Goal: Transaction & Acquisition: Purchase product/service

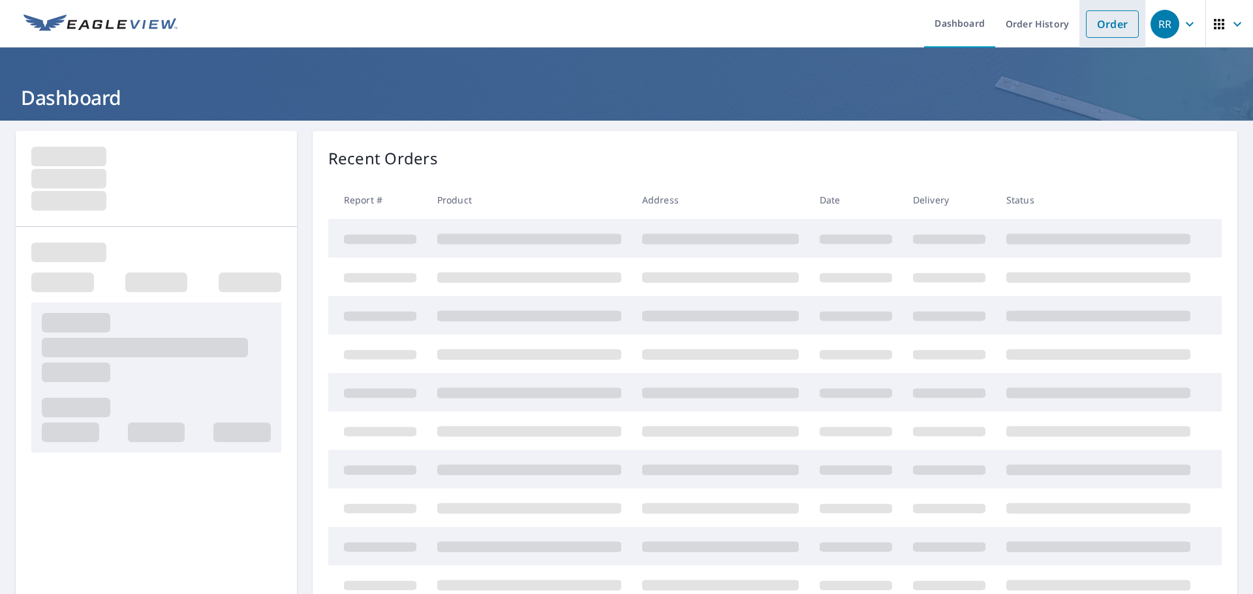
click at [1117, 19] on link "Order" at bounding box center [1112, 23] width 53 height 27
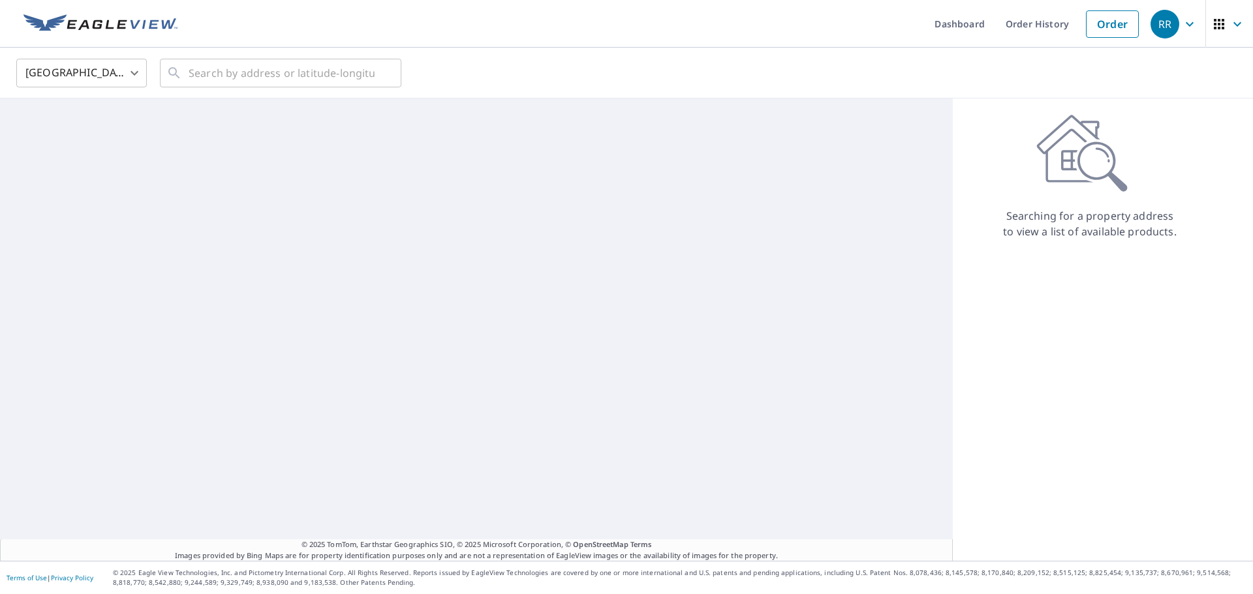
click at [52, 72] on body "RR RR Dashboard Order History Order RR United States US ​ ​ © 2025 TomTom, Eart…" at bounding box center [626, 297] width 1253 height 594
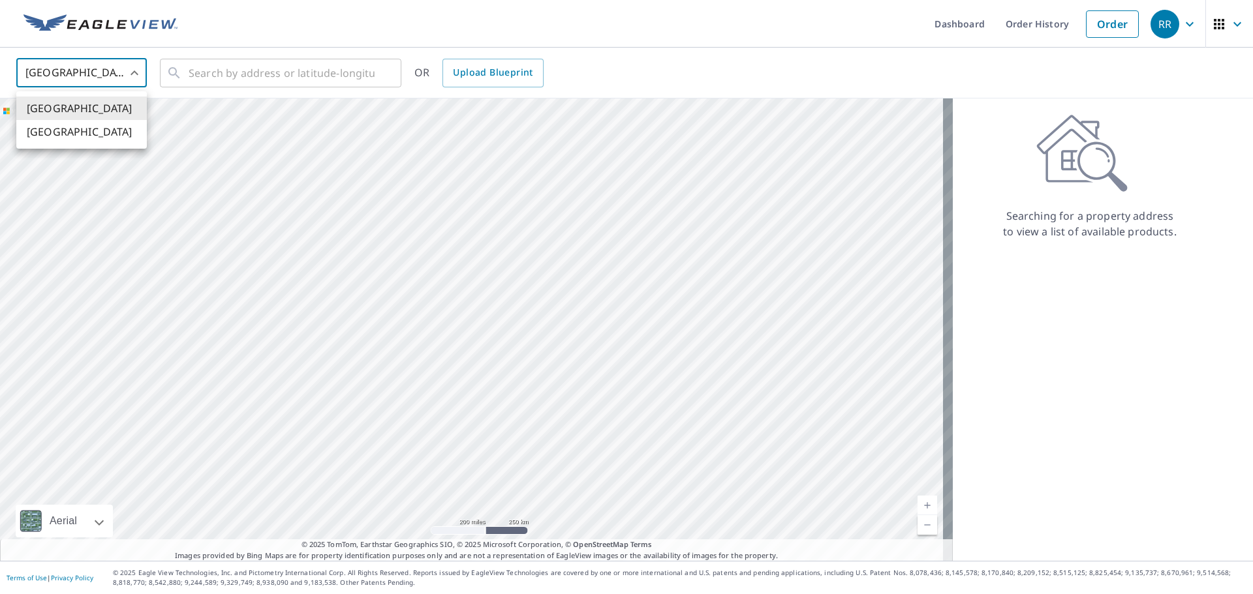
click at [46, 123] on li "Canada" at bounding box center [81, 131] width 130 height 23
type input "CA"
click at [194, 80] on input "text" at bounding box center [282, 73] width 186 height 37
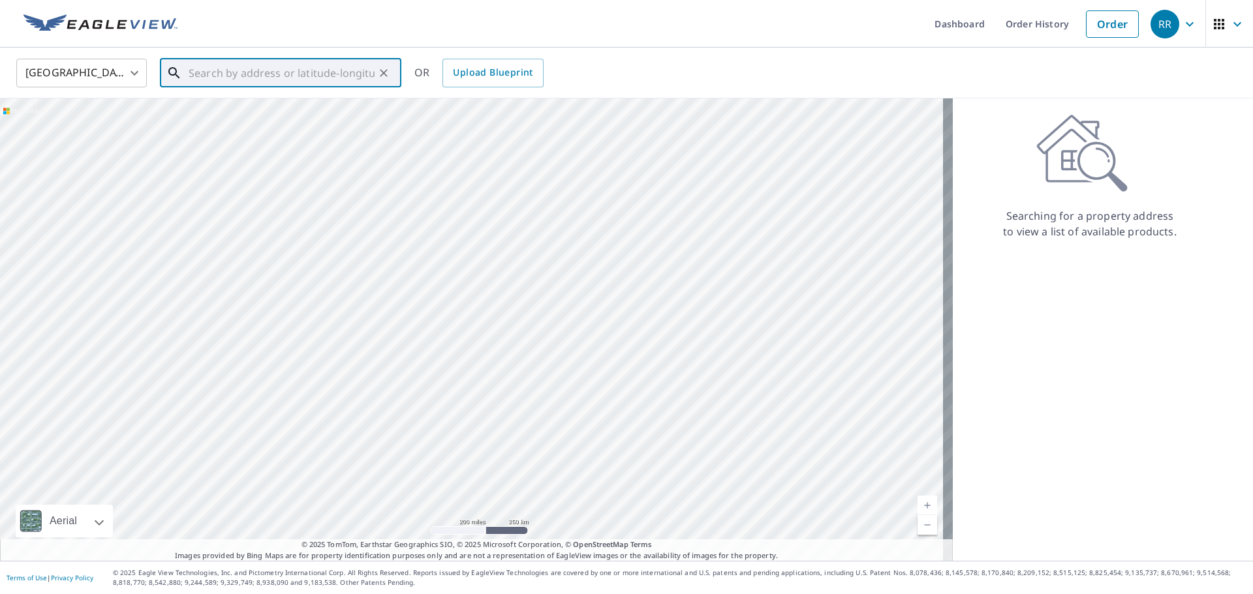
paste input "7220 mays RD Duncan , BC V9L 6A7"
click at [223, 119] on span "7220 MAYS RD NORTH COWICHAN BC V9L6A7" at bounding box center [288, 111] width 205 height 16
type input "7220 MAYS RD NORTH COWICHAN BC V9L6A7"
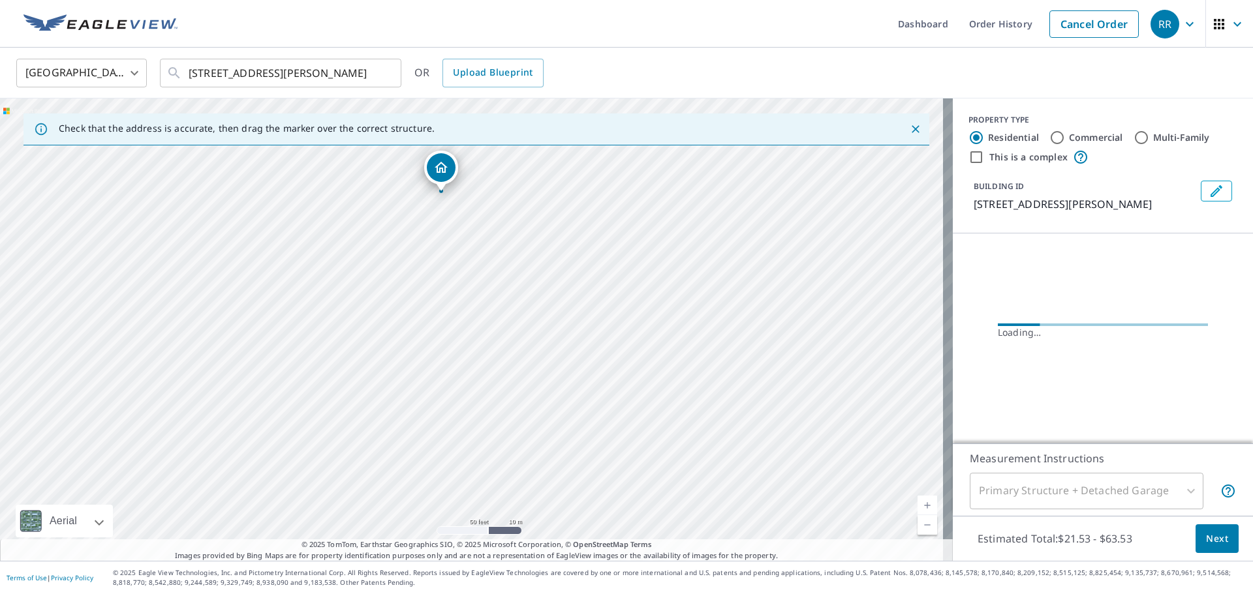
drag, startPoint x: 585, startPoint y: 384, endPoint x: 554, endPoint y: 266, distance: 122.0
click at [554, 266] on div "7220 MAYS RD NORTH COWICHAN BC V9L6A7" at bounding box center [476, 330] width 952 height 463
drag, startPoint x: 548, startPoint y: 302, endPoint x: 564, endPoint y: 323, distance: 26.5
click at [564, 323] on div "7220 MAYS RD NORTH COWICHAN BC V9L6A7" at bounding box center [476, 330] width 952 height 463
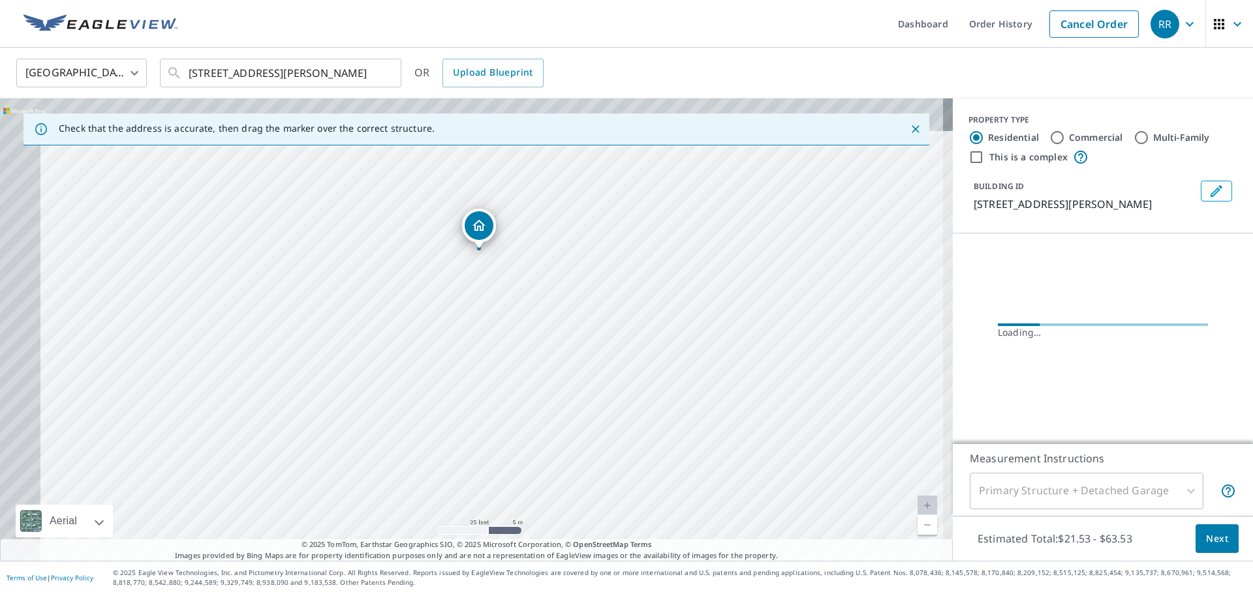
drag, startPoint x: 504, startPoint y: 267, endPoint x: 617, endPoint y: 391, distance: 168.6
click at [617, 391] on div "7220 MAYS RD NORTH COWICHAN BC V9L6A7" at bounding box center [476, 330] width 952 height 463
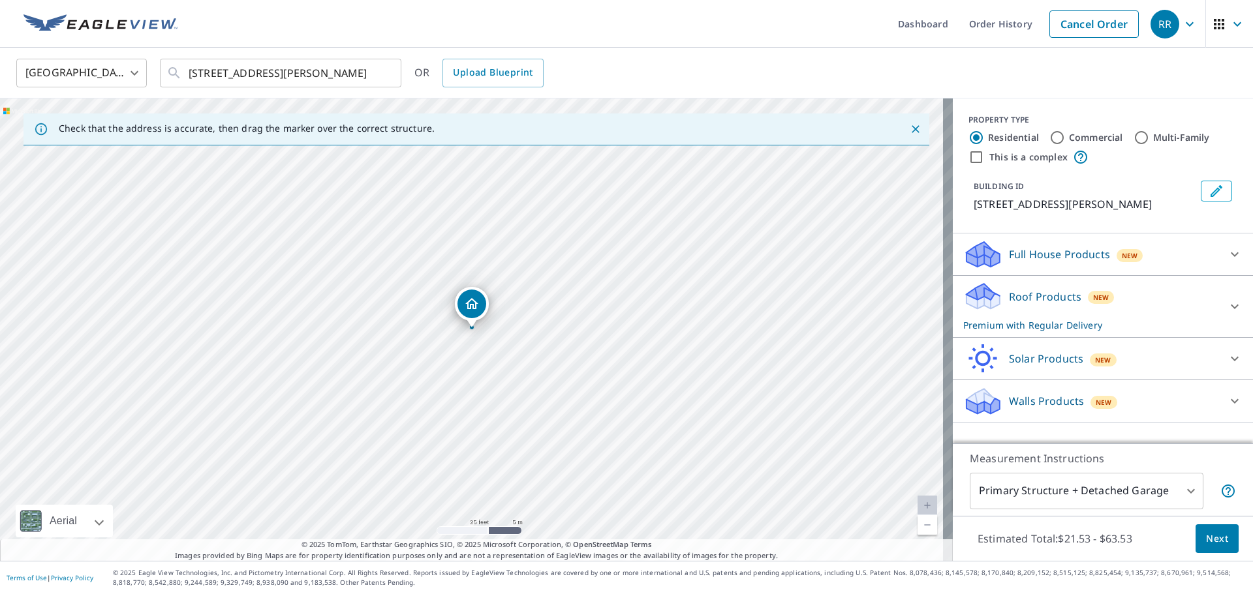
drag, startPoint x: 466, startPoint y: 299, endPoint x: 530, endPoint y: 422, distance: 138.6
drag, startPoint x: 661, startPoint y: 442, endPoint x: 582, endPoint y: 343, distance: 126.7
click at [582, 343] on div "7220 MAYS RD NORTH COWICHAN BC V9L6A7" at bounding box center [476, 330] width 952 height 463
drag, startPoint x: 387, startPoint y: 202, endPoint x: 668, endPoint y: 372, distance: 328.5
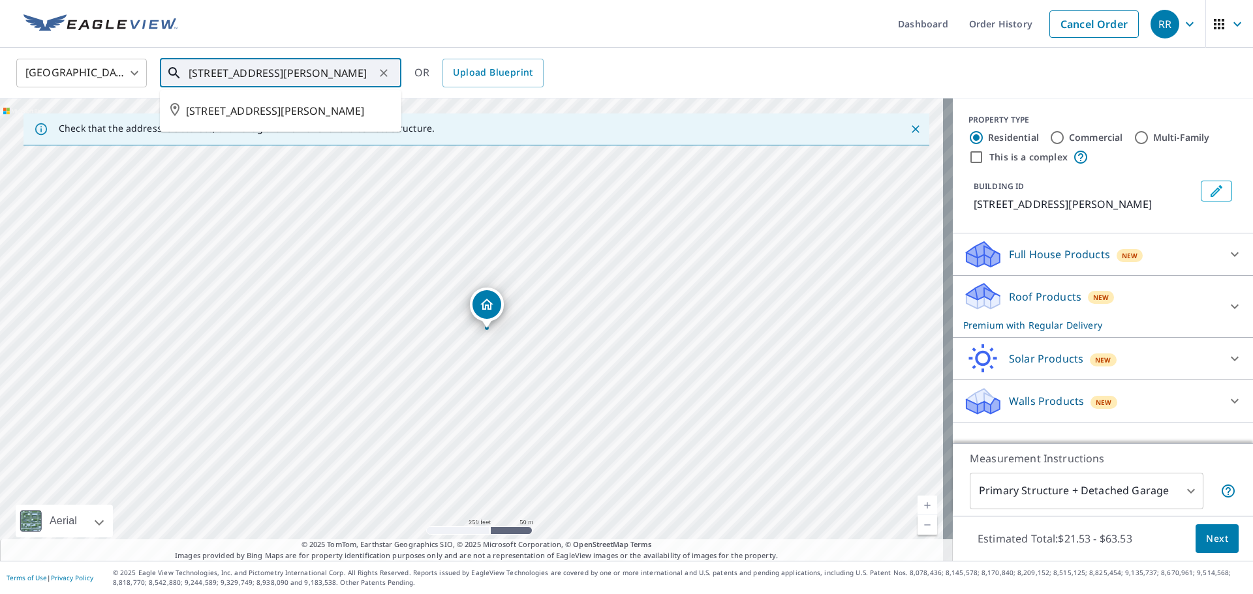
drag, startPoint x: 362, startPoint y: 59, endPoint x: 384, endPoint y: 83, distance: 32.3
click at [371, 69] on input "7220 MAYS RD NORTH COWICHAN BC V9L6A7" at bounding box center [282, 73] width 186 height 37
drag, startPoint x: 387, startPoint y: 85, endPoint x: 387, endPoint y: 76, distance: 9.2
click at [387, 82] on div "7220 MAYS RD NORTH COWICHAN BC V9L6A7 ​" at bounding box center [280, 73] width 241 height 29
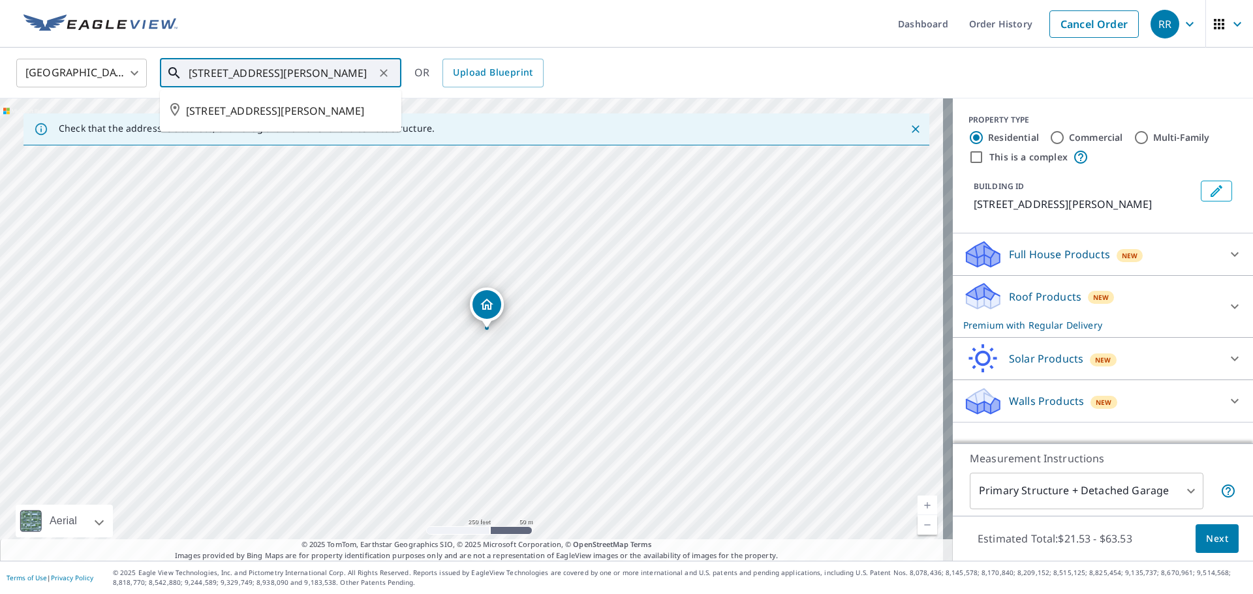
click at [387, 76] on icon "Clear" at bounding box center [383, 73] width 13 height 13
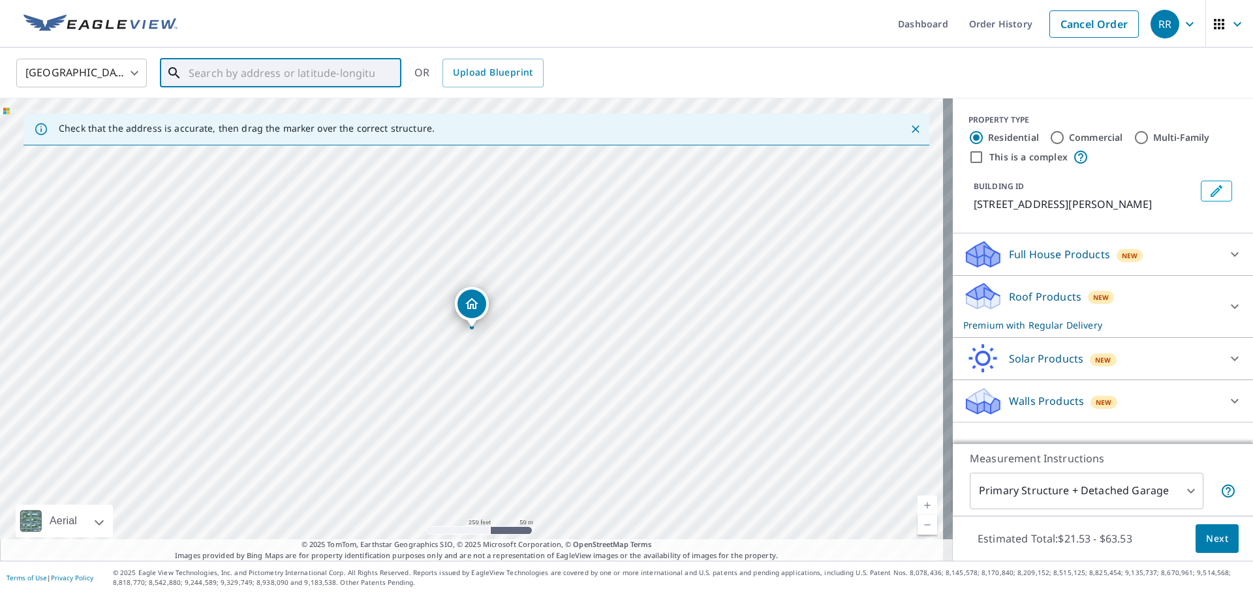
scroll to position [0, 0]
paste input "7220 mays RD Duncan , BC V9L 6A7"
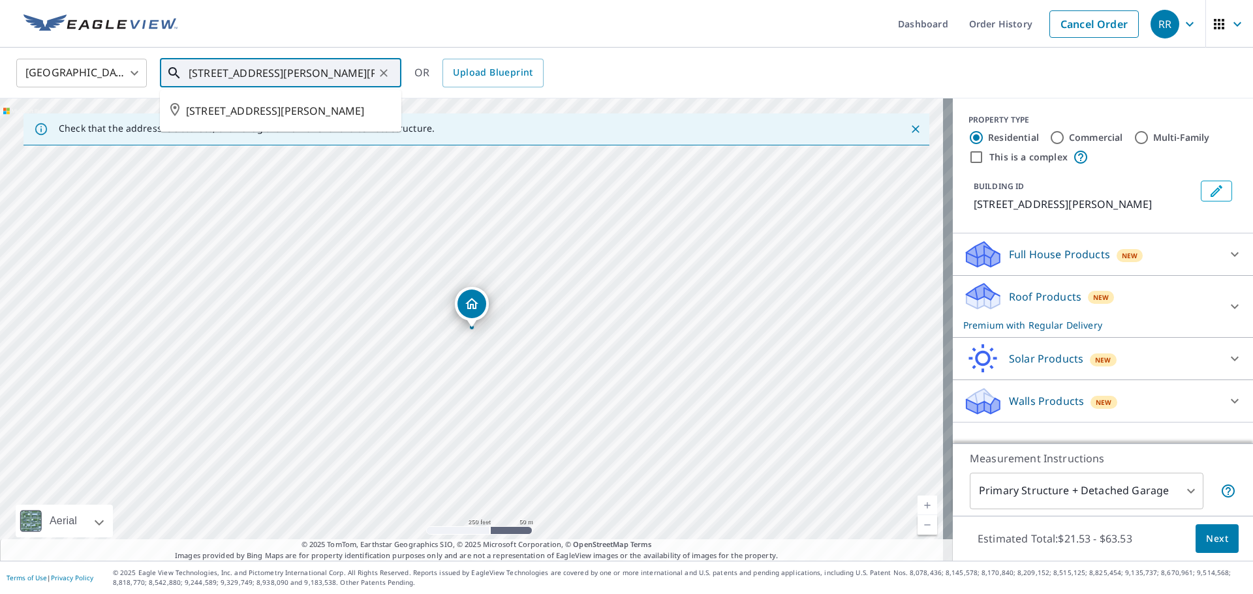
type input "7220 mays RD Duncan , BC V9L 6A7"
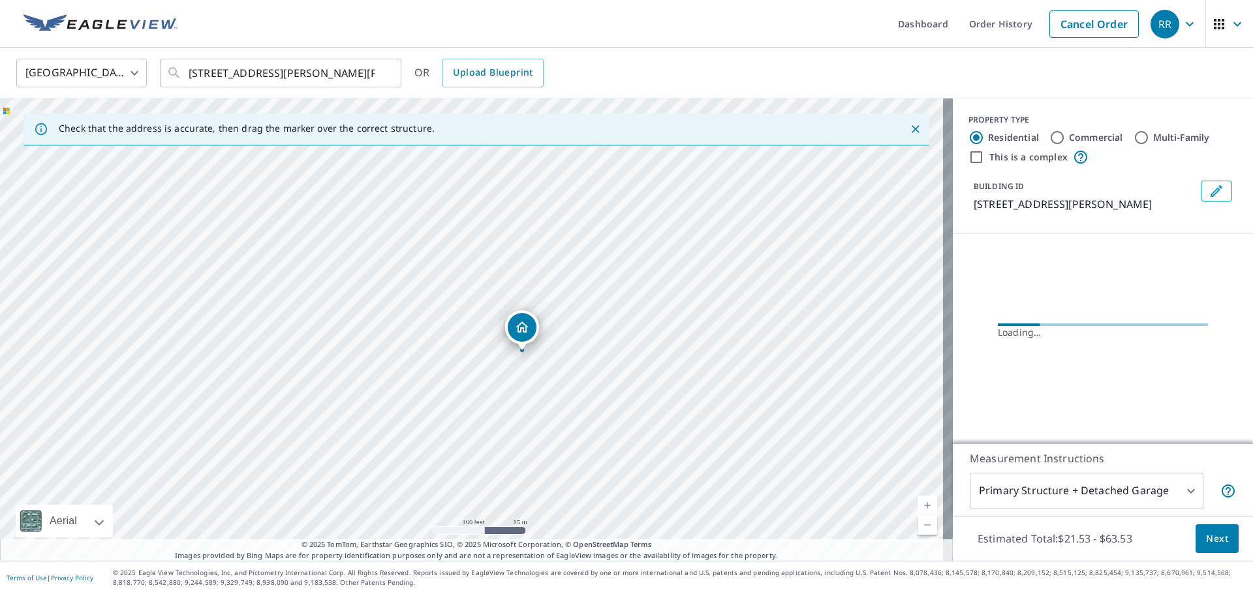
drag, startPoint x: 480, startPoint y: 324, endPoint x: 464, endPoint y: 267, distance: 58.9
click at [464, 267] on div "7220 MAYS RD NORTH COWICHAN BC V9L6A7" at bounding box center [476, 330] width 952 height 463
drag, startPoint x: 477, startPoint y: 314, endPoint x: 432, endPoint y: 249, distance: 79.3
click at [432, 249] on div "7220 MAYS RD NORTH COWICHAN BC V9L6A7" at bounding box center [476, 330] width 952 height 463
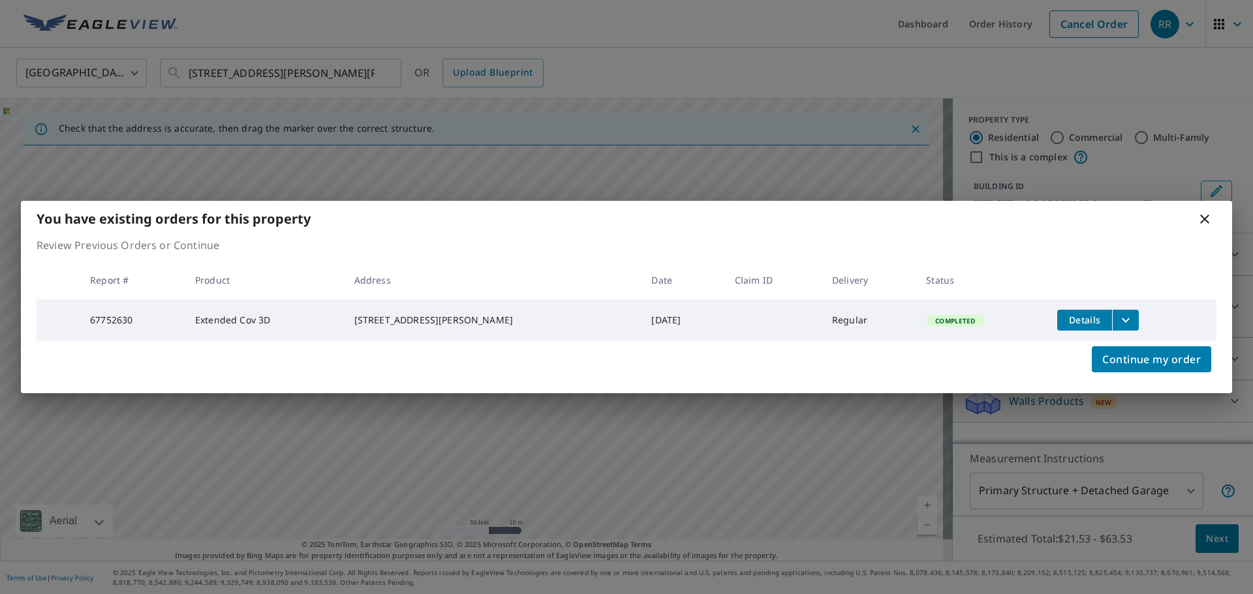
click at [1206, 215] on icon at bounding box center [1204, 219] width 9 height 9
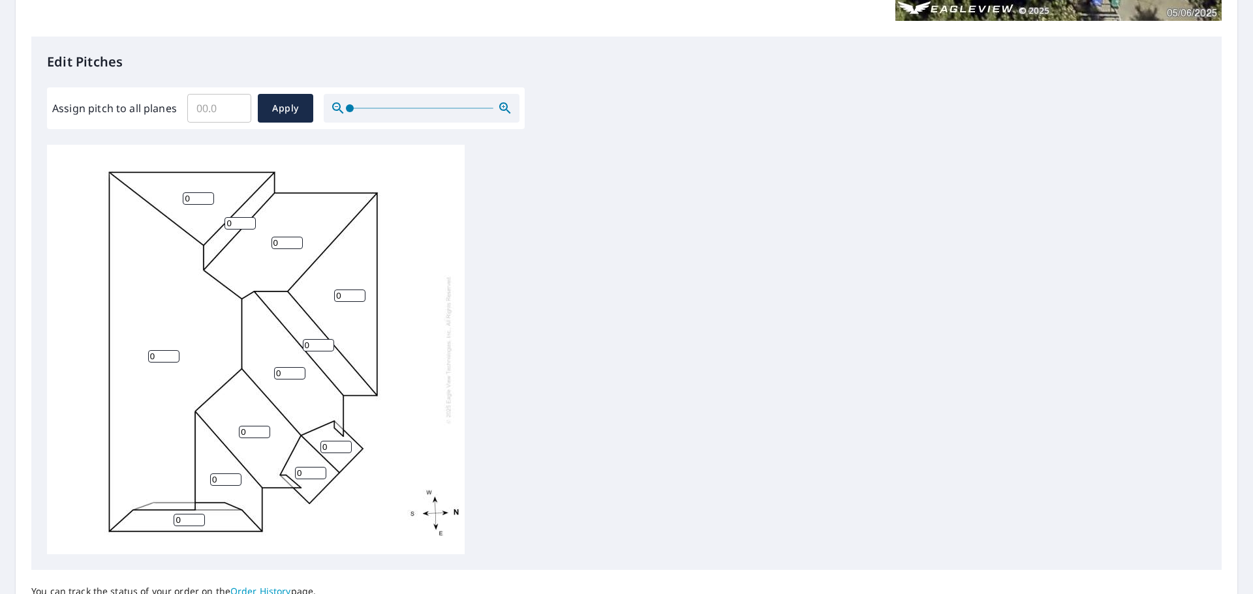
scroll to position [308, 0]
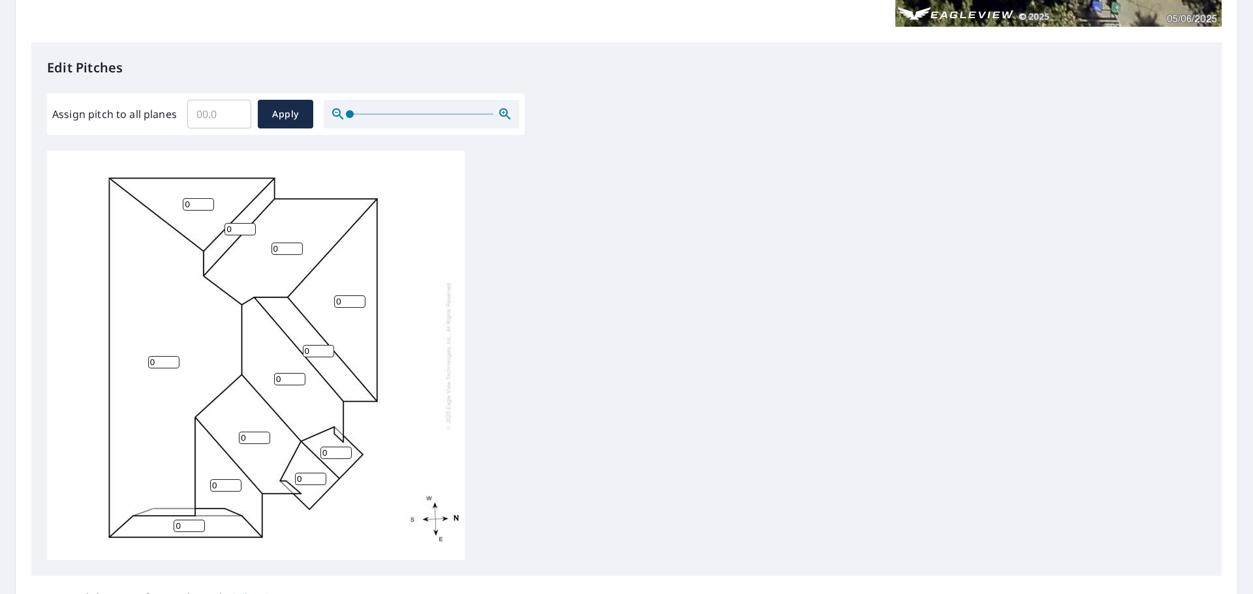
click at [353, 303] on input "0" at bounding box center [349, 302] width 31 height 12
click at [709, 311] on div "0 0 0 0 0 0 0 0 0 0 0 0" at bounding box center [626, 356] width 1159 height 410
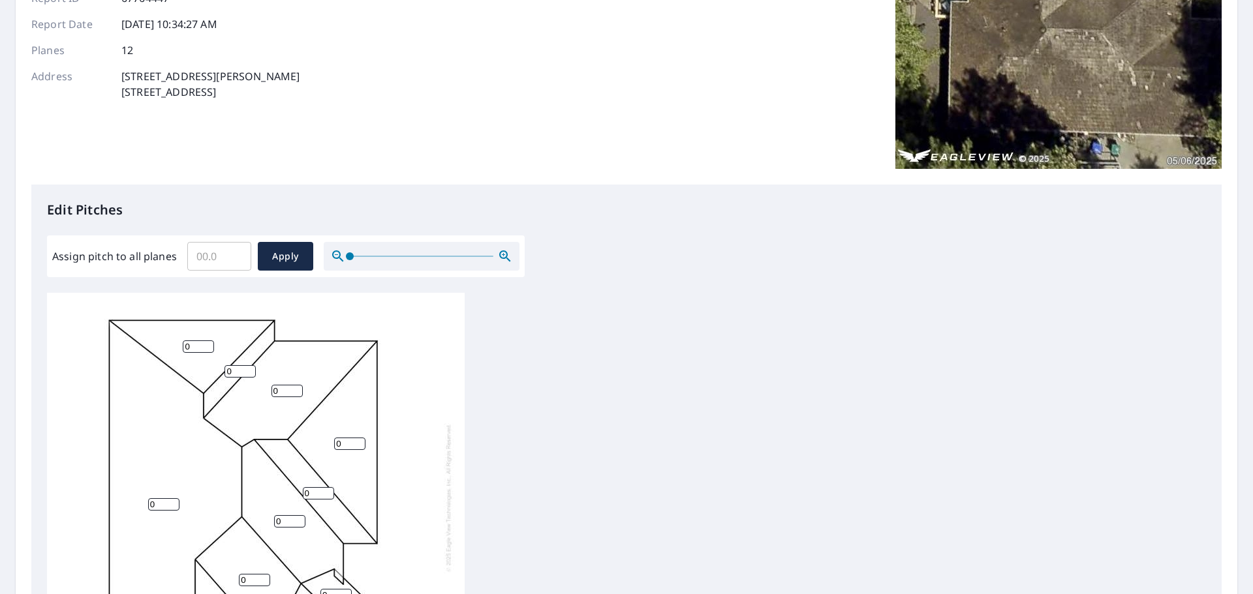
scroll to position [130, 0]
